Goal: Navigation & Orientation: Find specific page/section

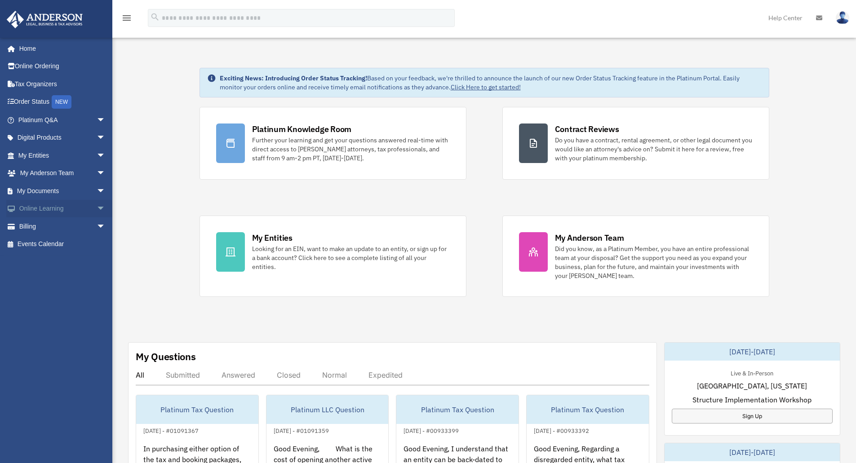
click at [97, 207] on span "arrow_drop_down" at bounding box center [106, 209] width 18 height 18
click at [97, 207] on span "arrow_drop_up" at bounding box center [106, 209] width 18 height 18
click at [97, 192] on span "arrow_drop_down" at bounding box center [106, 191] width 18 height 18
click at [40, 207] on link "Box" at bounding box center [66, 209] width 107 height 18
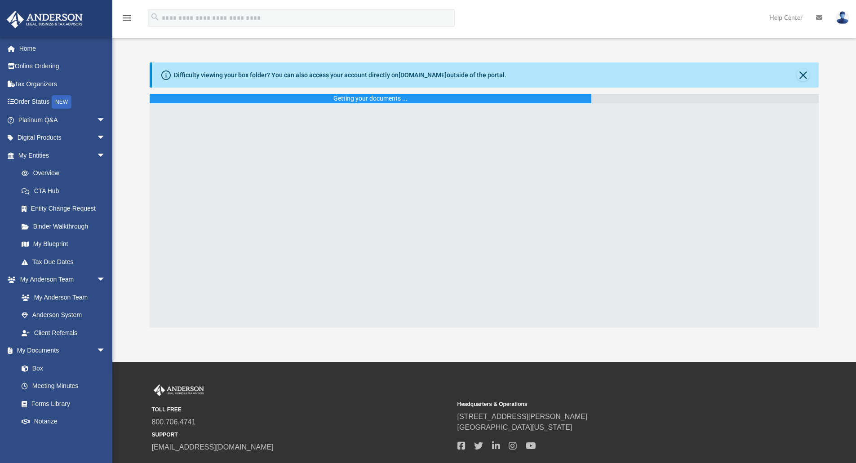
drag, startPoint x: 0, startPoint y: 0, endPoint x: 134, endPoint y: 62, distance: 147.0
click at [134, 62] on div "Difficulty viewing your box folder? You can also access your account directly o…" at bounding box center [484, 186] width 744 height 285
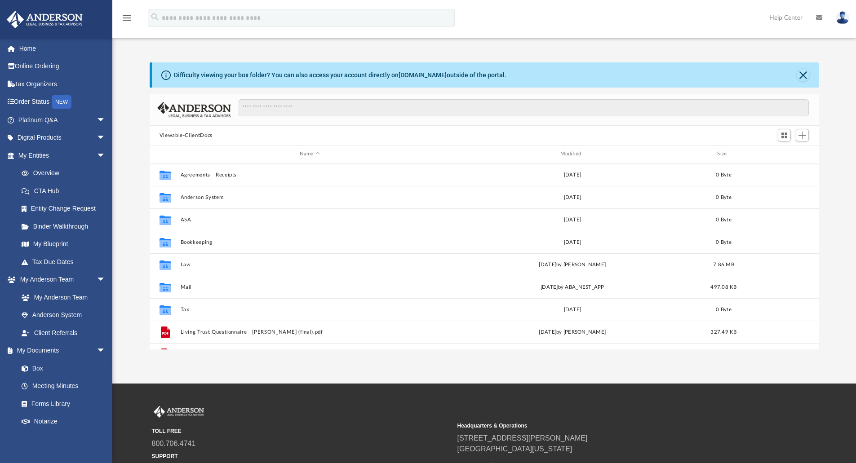
scroll to position [198, 663]
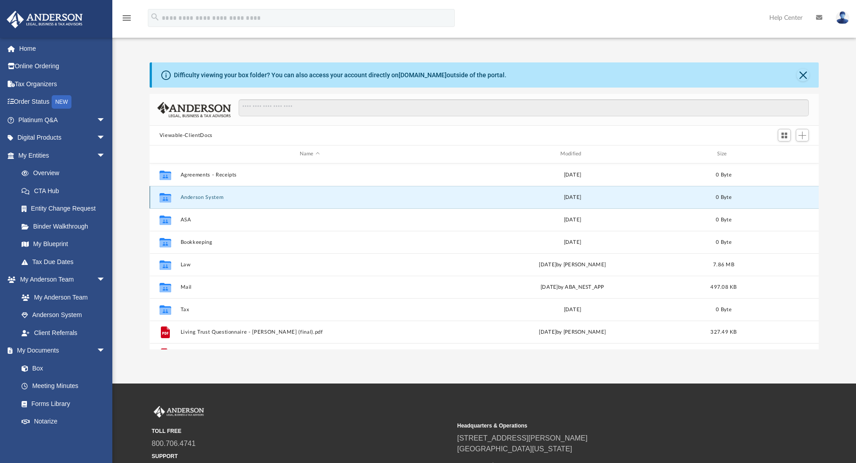
click at [214, 196] on button "Anderson System" at bounding box center [309, 198] width 259 height 6
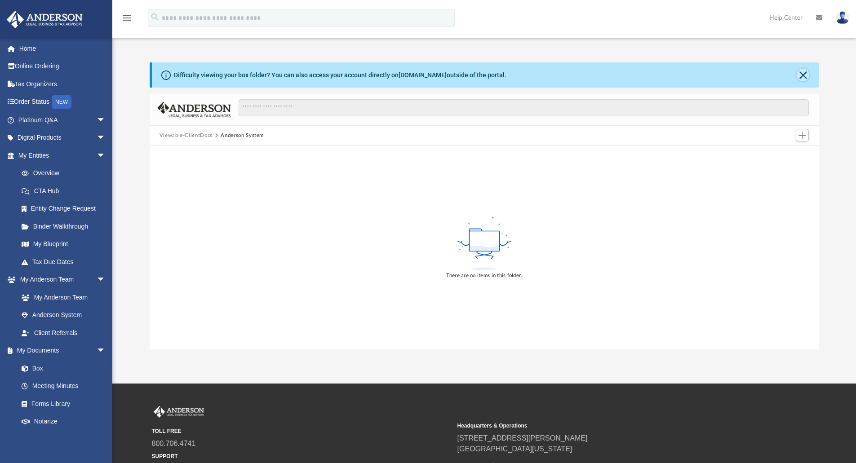
click at [803, 71] on button "Close" at bounding box center [803, 75] width 13 height 13
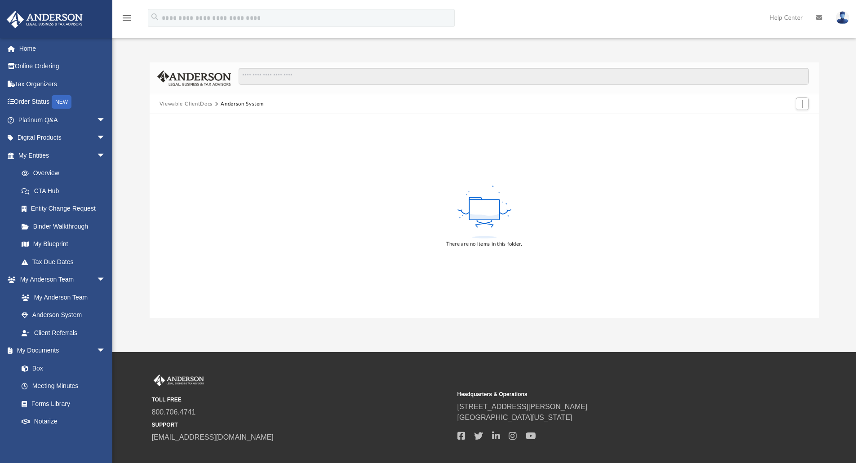
click at [195, 102] on button "Viewable-ClientDocs" at bounding box center [186, 104] width 53 height 8
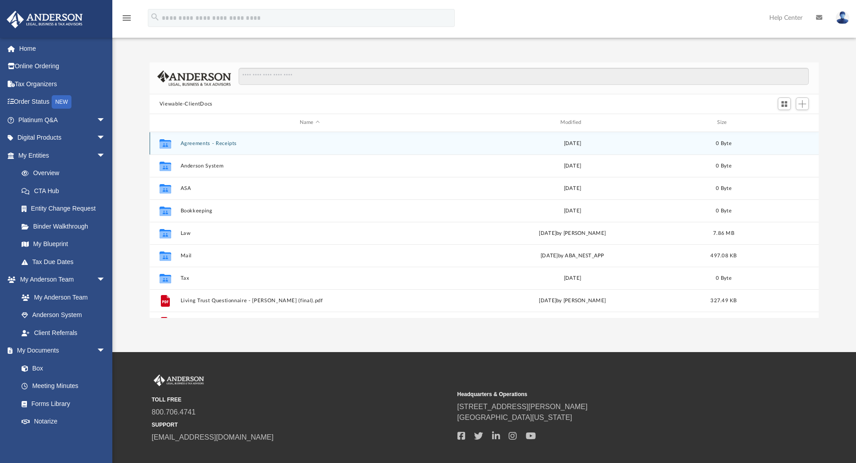
click at [208, 144] on button "Agreements - Receipts" at bounding box center [309, 144] width 259 height 6
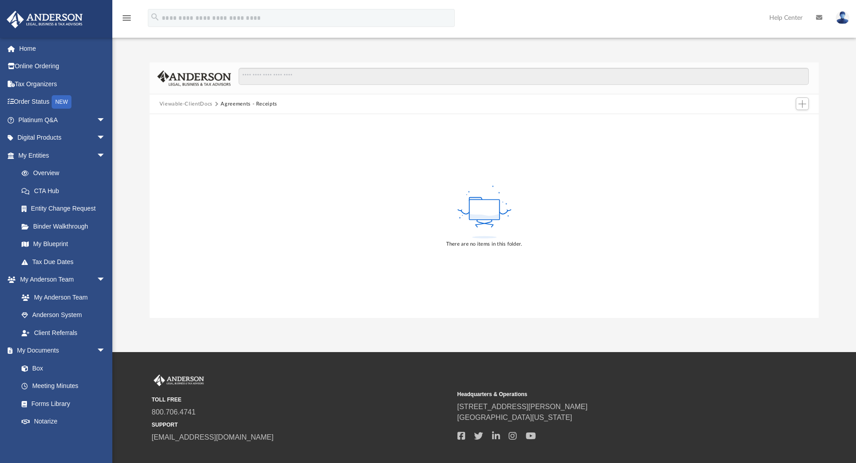
drag, startPoint x: 202, startPoint y: 112, endPoint x: 213, endPoint y: 126, distance: 17.4
drag, startPoint x: 213, startPoint y: 126, endPoint x: 181, endPoint y: 135, distance: 33.0
click at [181, 135] on div "There are no items in this folder." at bounding box center [485, 216] width 670 height 204
click at [199, 109] on div "Viewable-ClientDocs Agreements - Receipts" at bounding box center [485, 104] width 670 height 20
click at [200, 106] on button "Viewable-ClientDocs" at bounding box center [186, 104] width 53 height 8
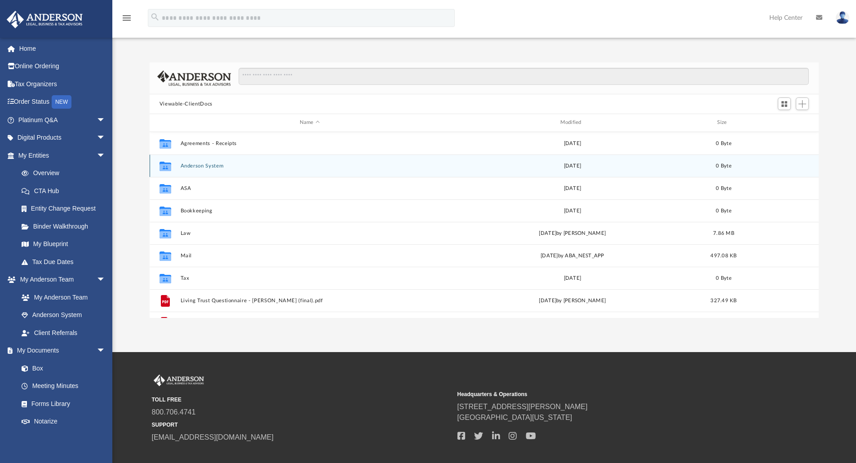
click at [208, 165] on button "Anderson System" at bounding box center [309, 166] width 259 height 6
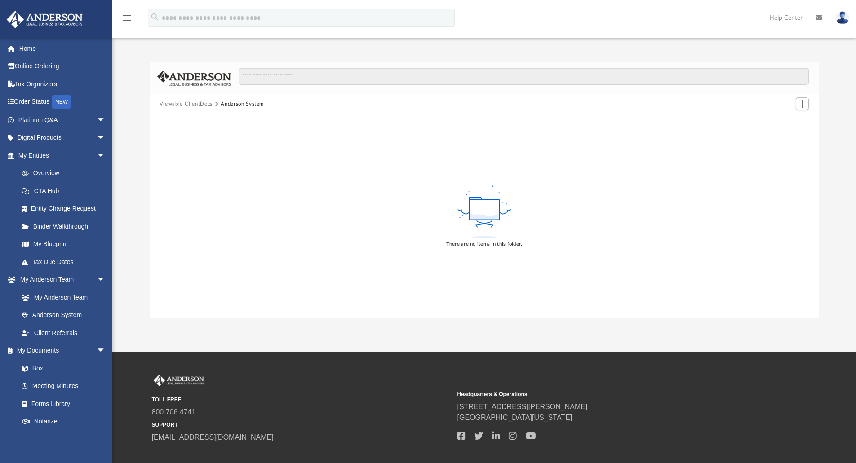
click at [199, 102] on button "Viewable-ClientDocs" at bounding box center [186, 104] width 53 height 8
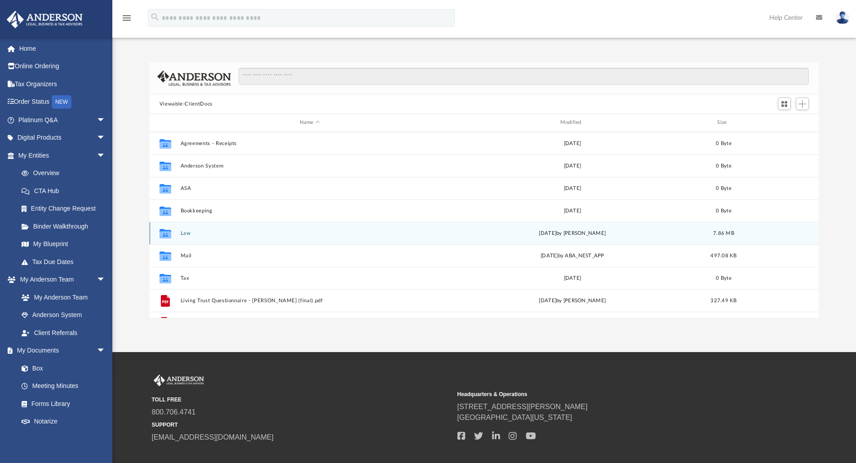
click at [188, 236] on button "Law" at bounding box center [309, 234] width 259 height 6
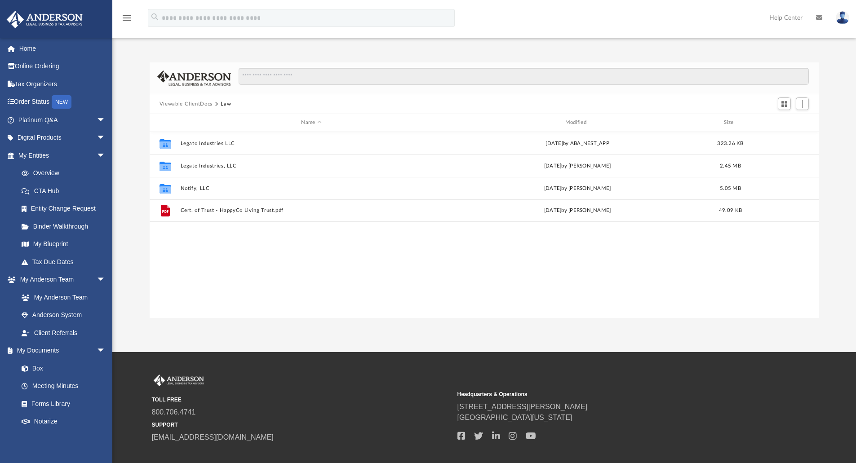
click at [201, 105] on button "Viewable-ClientDocs" at bounding box center [186, 104] width 53 height 8
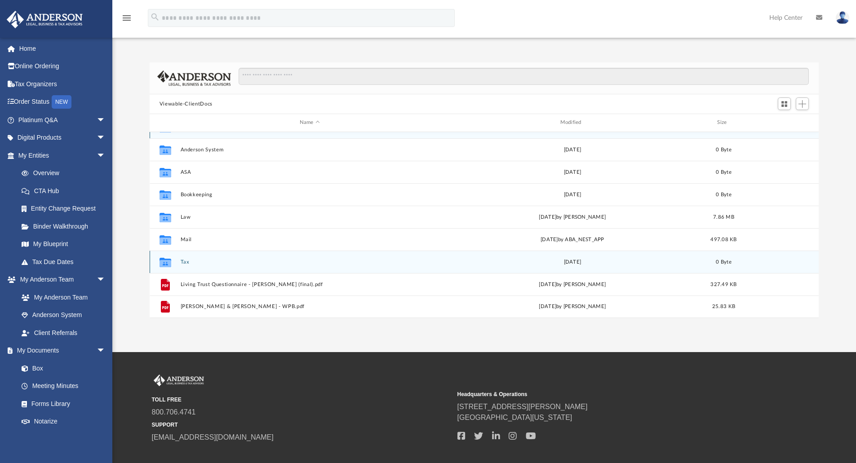
scroll to position [0, 0]
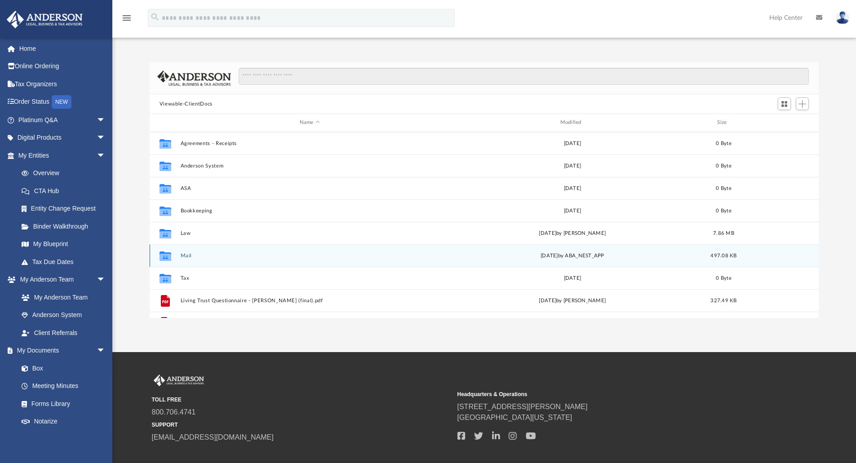
click at [179, 254] on div "Collaborated Folder Mail [DATE] by ABA_NEST_APP 497.08 KB" at bounding box center [485, 256] width 670 height 22
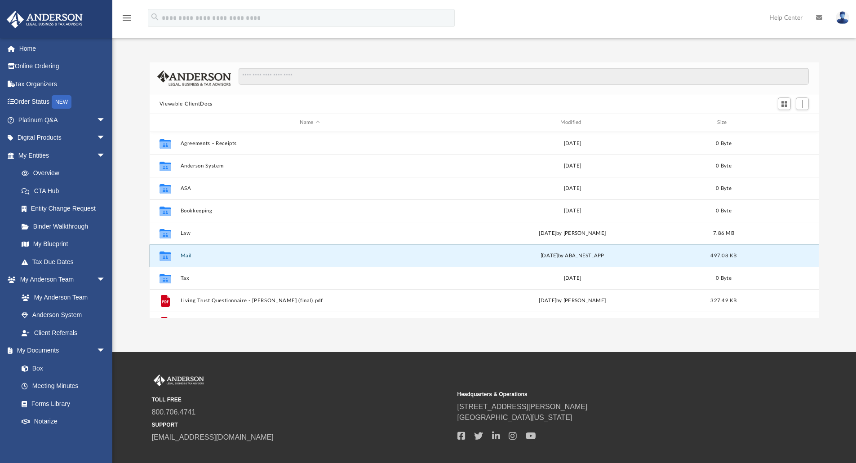
click at [183, 256] on button "Mail" at bounding box center [309, 256] width 259 height 6
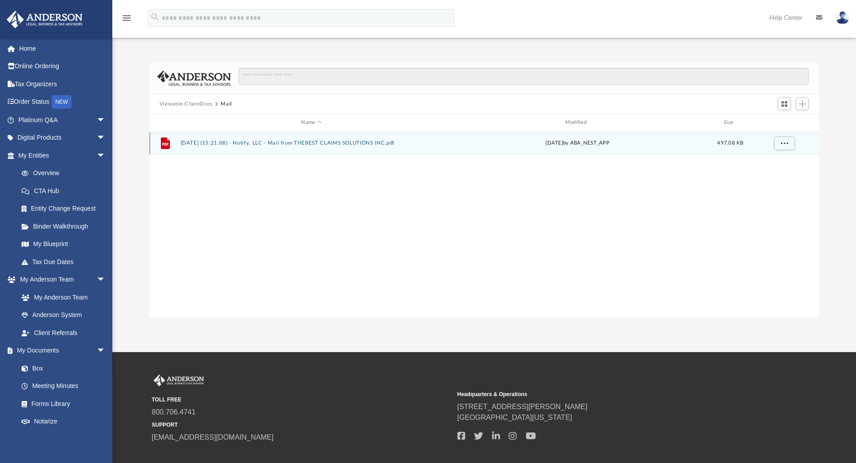
click at [213, 148] on div "File [DATE] (15:21:08) - Notify, LLC - Mail from THEBEST CLAIMS SOLUTIONS INC.p…" at bounding box center [485, 143] width 670 height 22
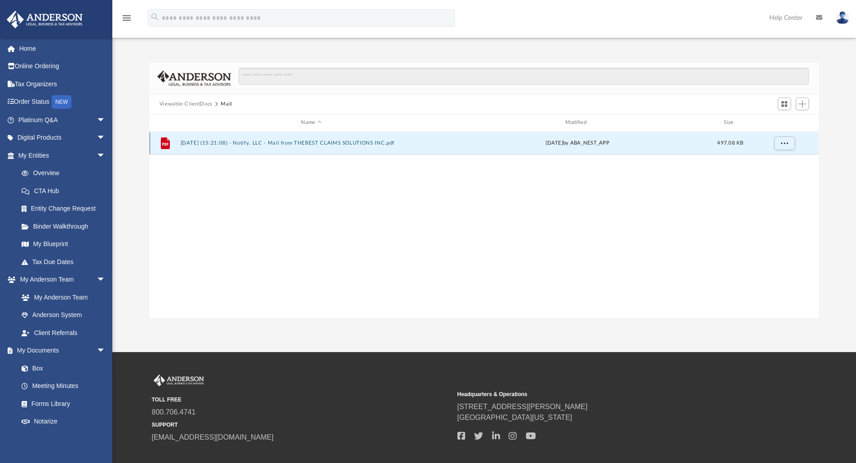
click at [235, 145] on button "[DATE] (15:21:08) - Notify, LLC - Mail from THEBEST CLAIMS SOLUTIONS INC.pdf" at bounding box center [311, 143] width 262 height 6
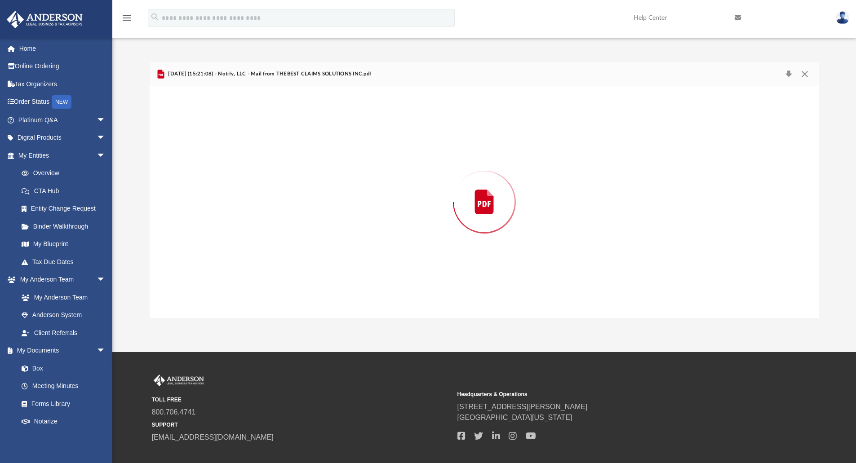
click at [235, 145] on div "Preview" at bounding box center [485, 202] width 670 height 232
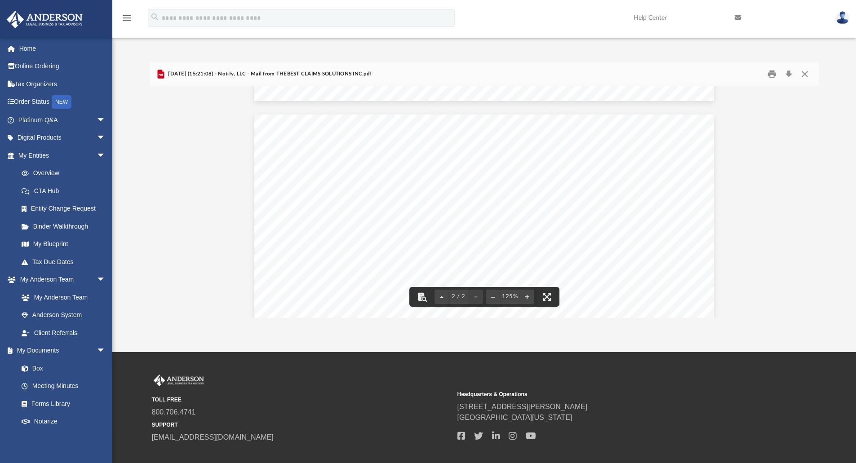
scroll to position [764, 0]
click at [810, 74] on button "Close" at bounding box center [805, 74] width 16 height 14
